Goal: Use online tool/utility: Utilize a website feature to perform a specific function

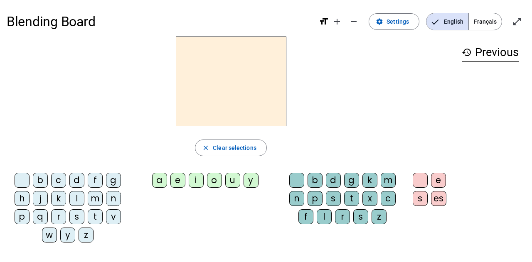
click at [97, 197] on div "m" at bounding box center [95, 198] width 15 height 15
click at [160, 180] on div "a" at bounding box center [159, 180] width 15 height 15
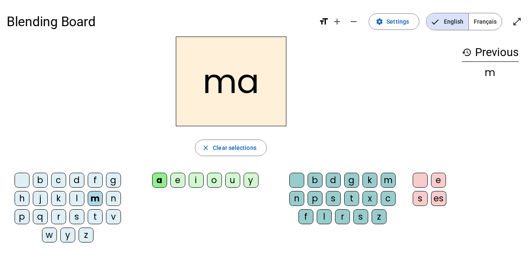
click at [79, 195] on div "l" at bounding box center [76, 198] width 15 height 15
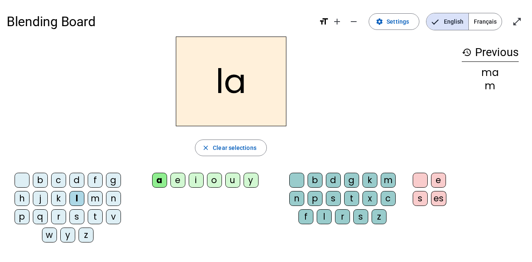
click at [179, 180] on div "e" at bounding box center [177, 180] width 15 height 15
click at [80, 177] on div "d" at bounding box center [76, 180] width 15 height 15
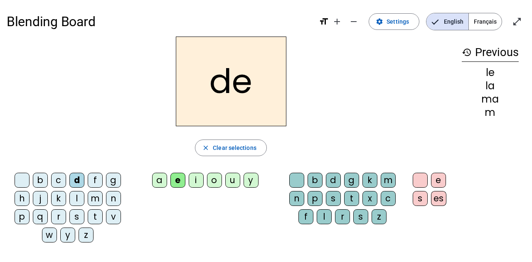
click at [227, 181] on div "u" at bounding box center [232, 180] width 15 height 15
click at [92, 216] on div "t" at bounding box center [95, 216] width 15 height 15
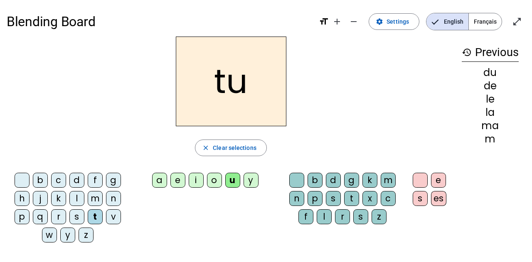
click at [150, 187] on div "a e i o u y" at bounding box center [206, 182] width 143 height 18
click at [157, 186] on div "a" at bounding box center [159, 180] width 15 height 15
click at [189, 180] on div "i" at bounding box center [196, 180] width 15 height 15
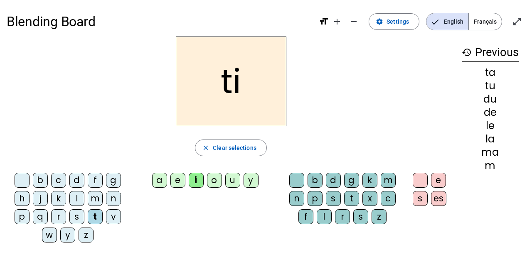
click at [181, 178] on div "e" at bounding box center [177, 180] width 15 height 15
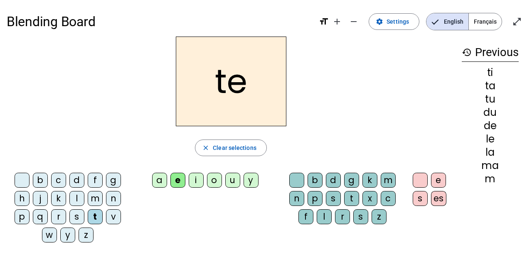
click at [96, 200] on div "m" at bounding box center [95, 198] width 15 height 15
